Goal: Task Accomplishment & Management: Complete application form

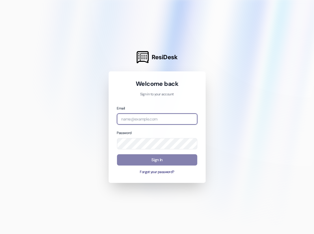
click at [135, 117] on input "email" at bounding box center [157, 119] width 80 height 11
type input "[PERSON_NAME][EMAIL_ADDRESS][PERSON_NAME][DOMAIN_NAME]"
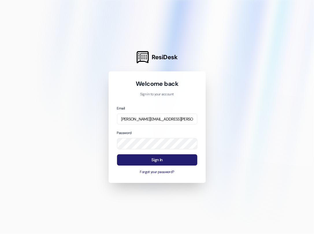
click at [127, 163] on button "Sign In" at bounding box center [157, 159] width 80 height 11
click at [138, 162] on button "Sign In" at bounding box center [157, 159] width 80 height 11
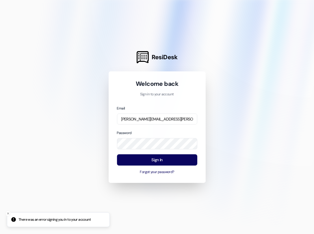
click at [143, 151] on div "Email [PERSON_NAME][EMAIL_ADDRESS][PERSON_NAME][DOMAIN_NAME] Password Sign In F…" at bounding box center [157, 140] width 80 height 70
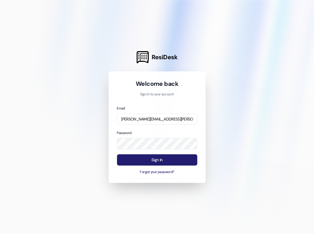
click at [177, 163] on button "Sign In" at bounding box center [157, 159] width 80 height 11
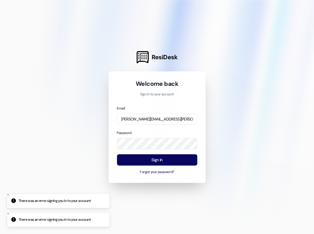
click at [61, 157] on div at bounding box center [157, 117] width 314 height 234
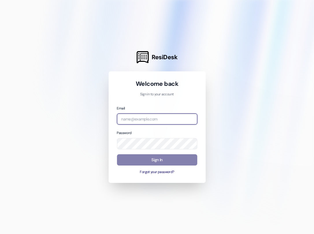
click at [138, 120] on input "email" at bounding box center [157, 119] width 80 height 11
type input "[PERSON_NAME][EMAIL_ADDRESS][PERSON_NAME][DOMAIN_NAME]"
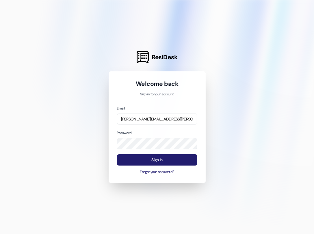
click at [152, 161] on button "Sign In" at bounding box center [157, 159] width 80 height 11
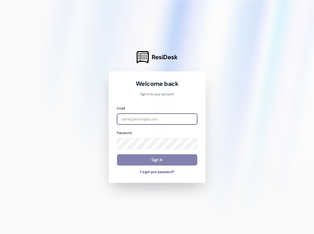
click at [156, 119] on input "email" at bounding box center [157, 119] width 80 height 11
type input "[PERSON_NAME][EMAIL_ADDRESS][PERSON_NAME][DOMAIN_NAME]"
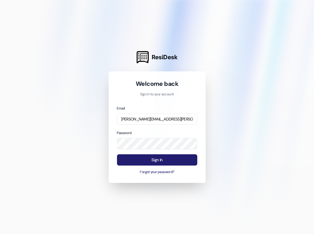
click at [137, 159] on button "Sign In" at bounding box center [157, 159] width 80 height 11
click at [127, 158] on button "Sign In" at bounding box center [157, 159] width 80 height 11
